Goal: Information Seeking & Learning: Learn about a topic

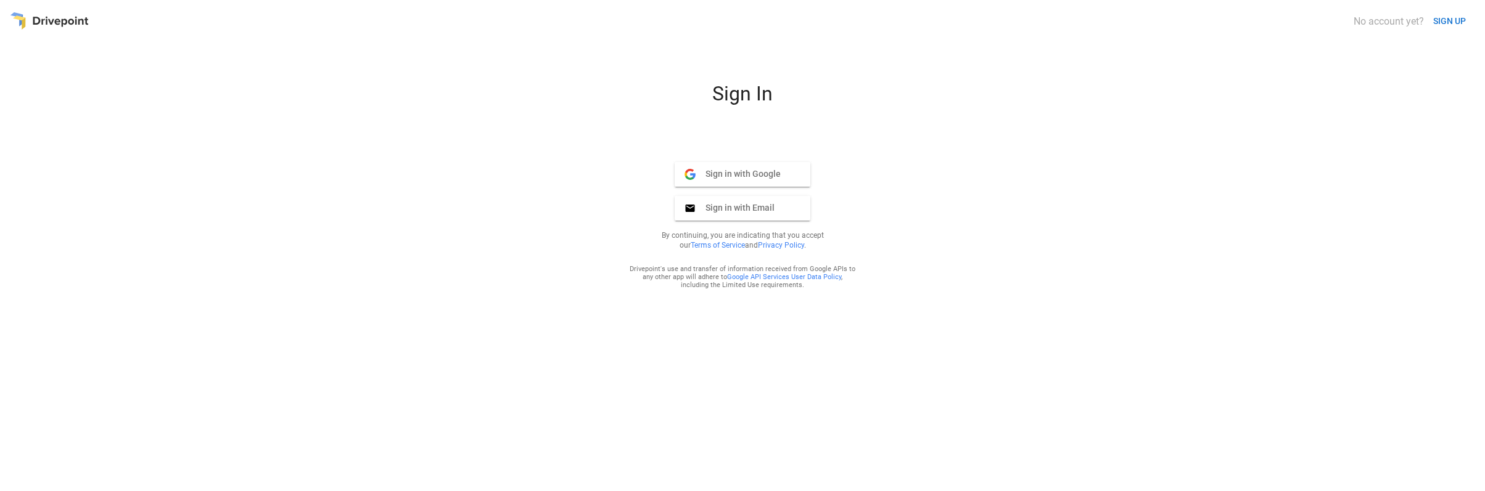
click at [752, 174] on span "Sign in with Google" at bounding box center [738, 173] width 85 height 11
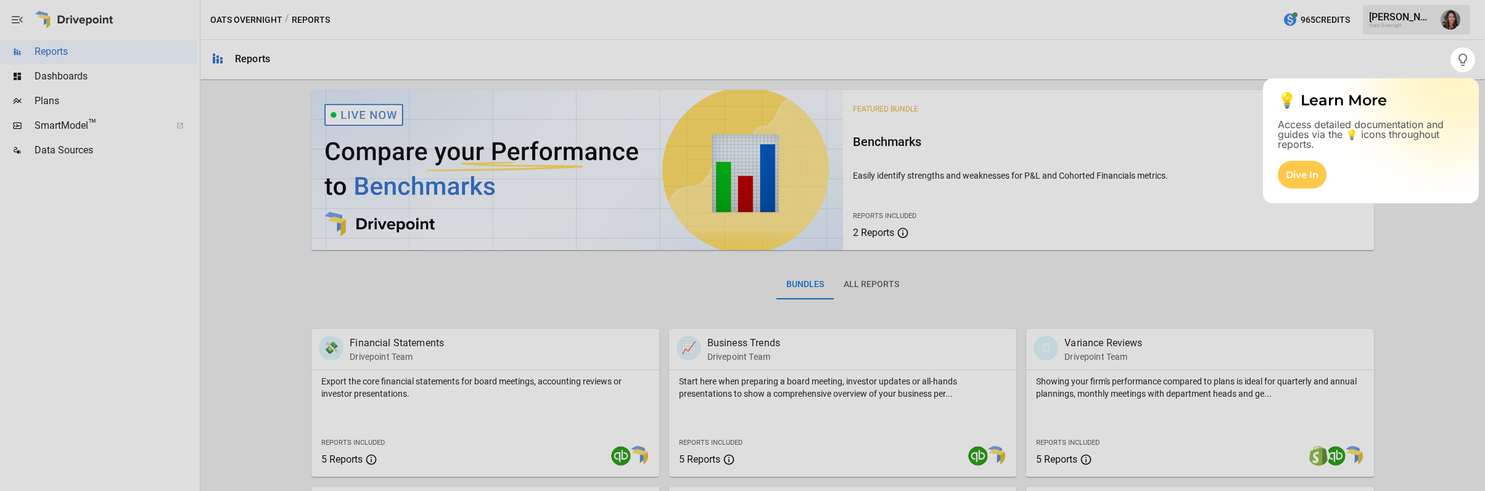
click at [58, 129] on div at bounding box center [742, 281] width 1485 height 419
click at [64, 127] on div at bounding box center [742, 281] width 1485 height 419
click at [47, 74] on div at bounding box center [742, 281] width 1485 height 419
click at [79, 128] on div at bounding box center [742, 281] width 1485 height 419
click at [56, 76] on div at bounding box center [742, 281] width 1485 height 419
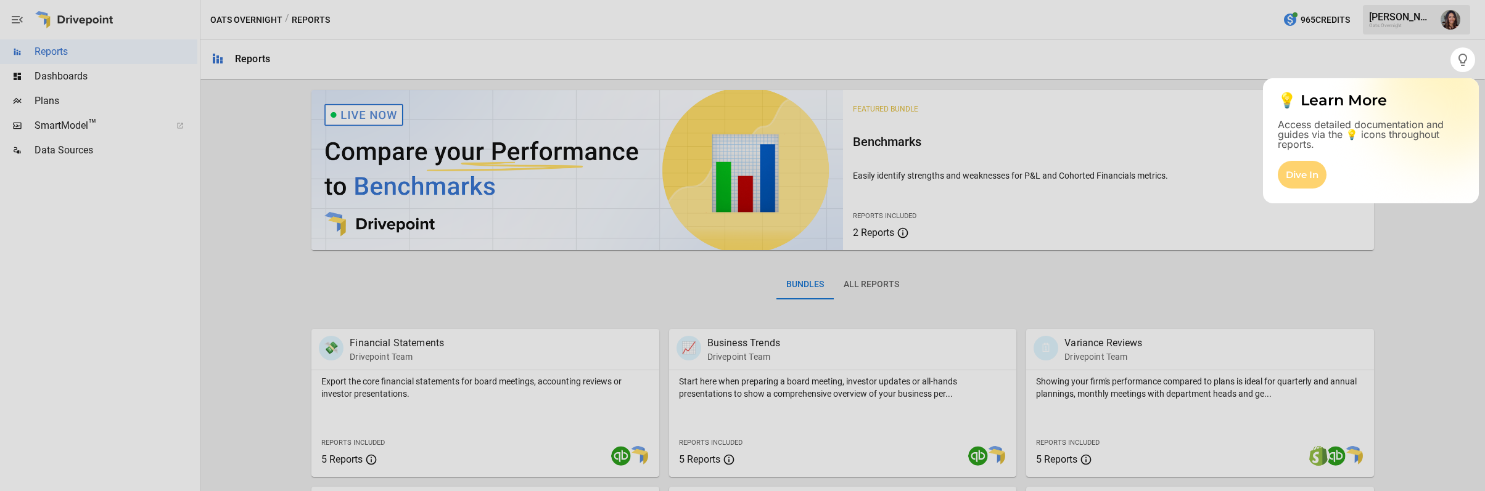
click at [1302, 181] on div "Dive In" at bounding box center [1302, 175] width 49 height 28
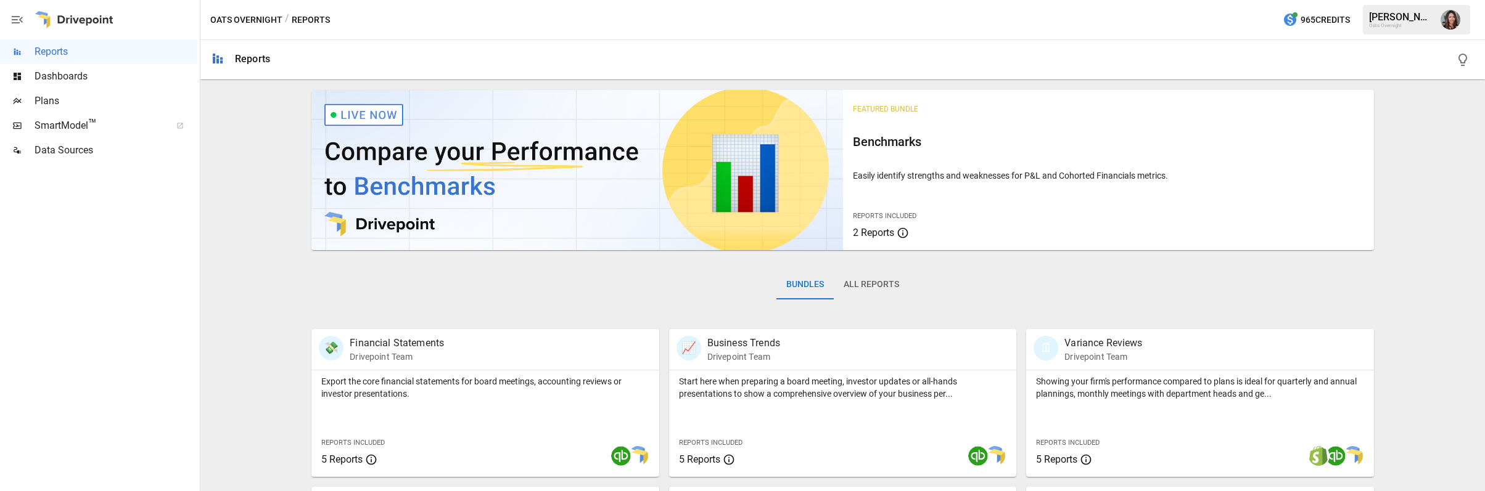
click at [70, 77] on span "Dashboards" at bounding box center [116, 76] width 163 height 15
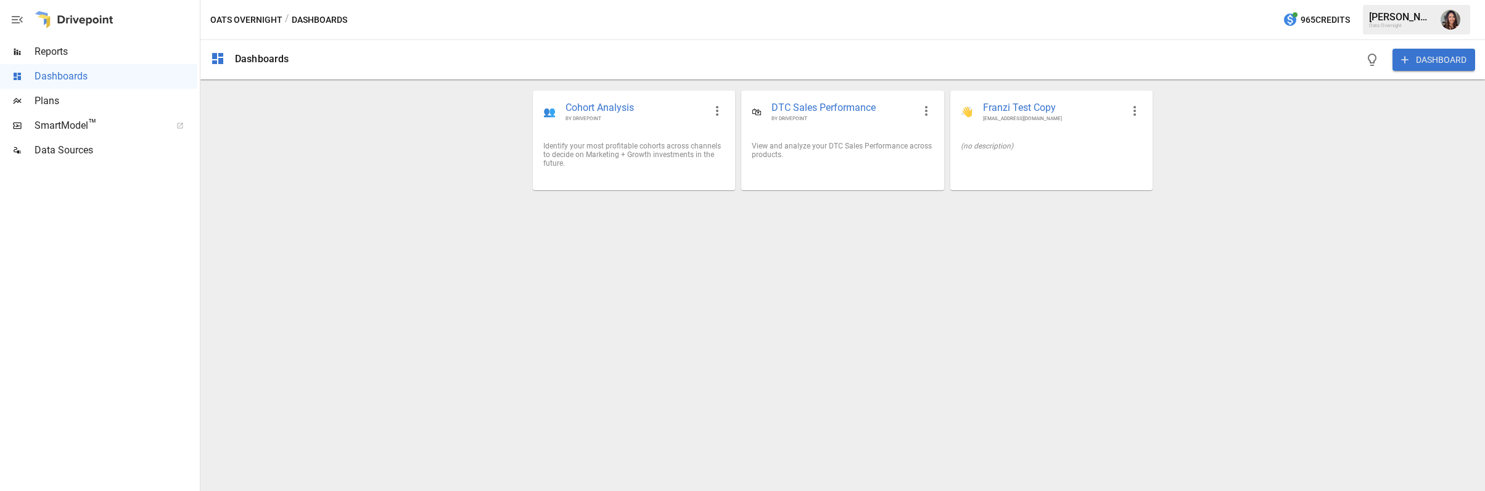
click at [56, 130] on span "SmartModel ™" at bounding box center [99, 125] width 128 height 15
click at [44, 104] on span "Plans" at bounding box center [116, 101] width 163 height 15
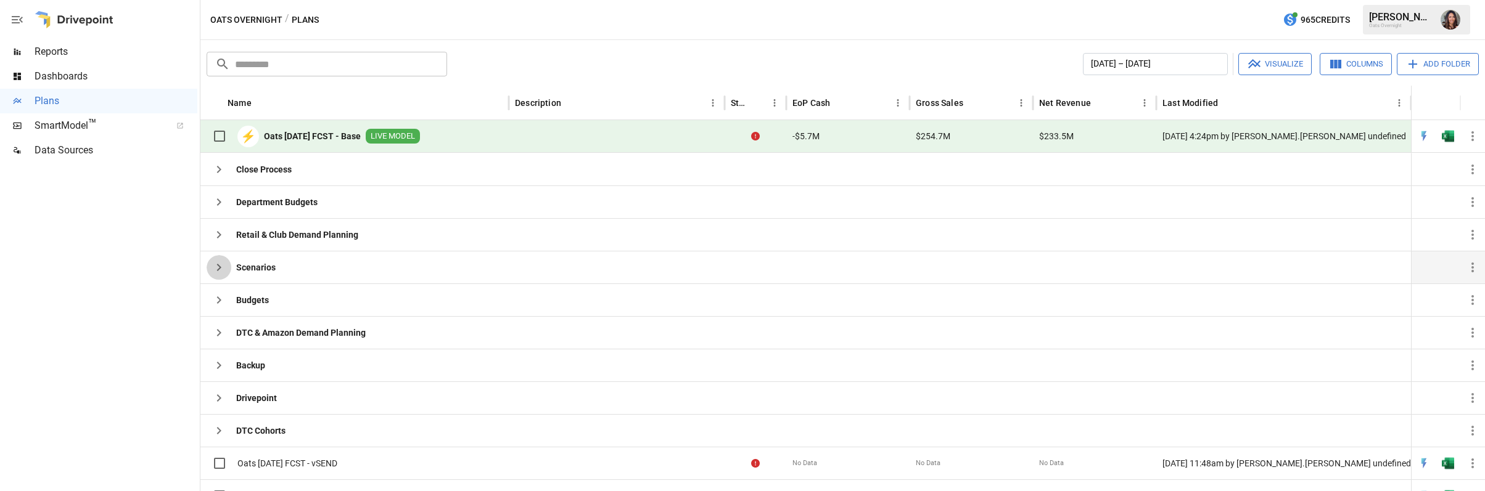
click at [224, 268] on icon "button" at bounding box center [219, 267] width 15 height 15
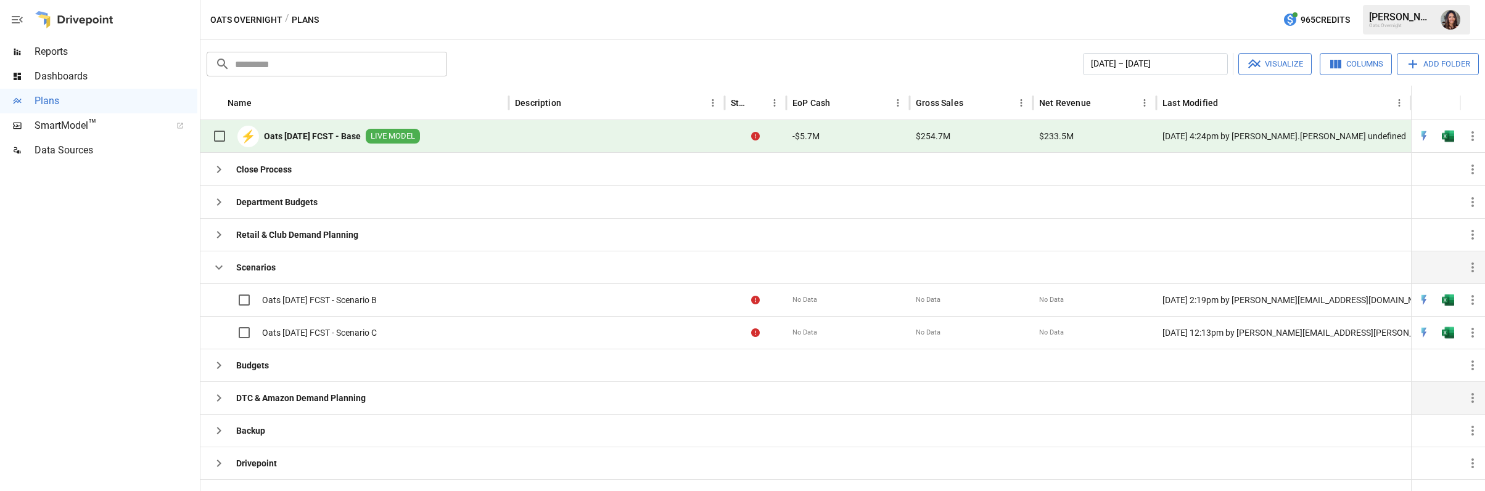
click at [223, 400] on icon "button" at bounding box center [219, 398] width 15 height 15
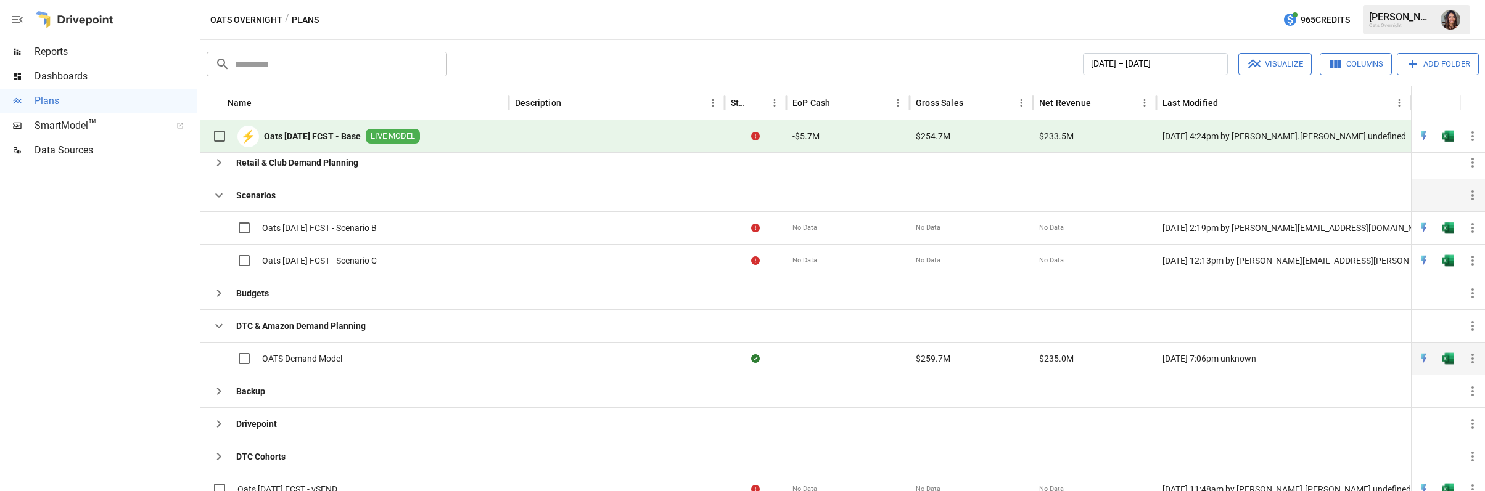
click at [322, 361] on span "OATS Demand Model" at bounding box center [302, 359] width 80 height 12
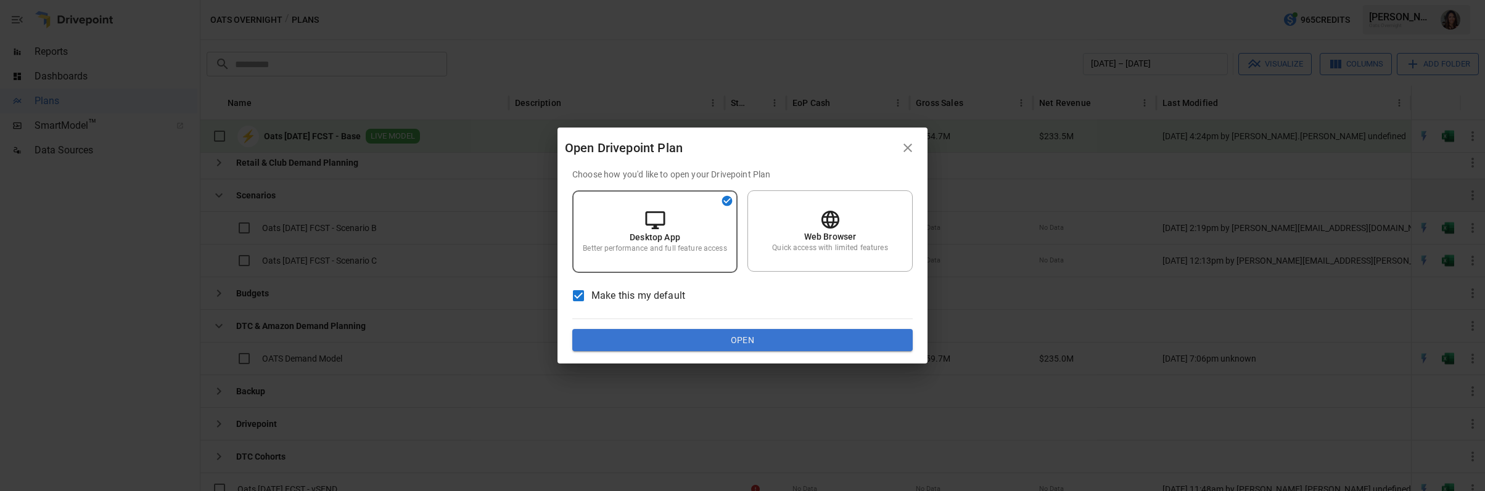
click at [681, 344] on button "Open" at bounding box center [742, 340] width 340 height 22
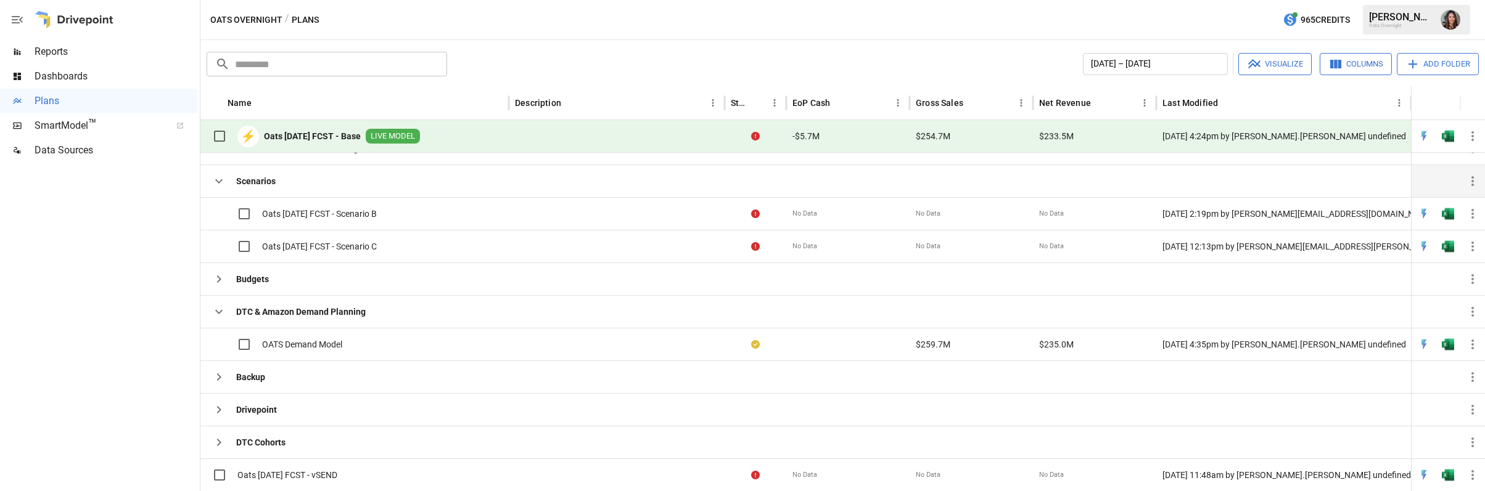
scroll to position [72, 0]
